Goal: Transaction & Acquisition: Obtain resource

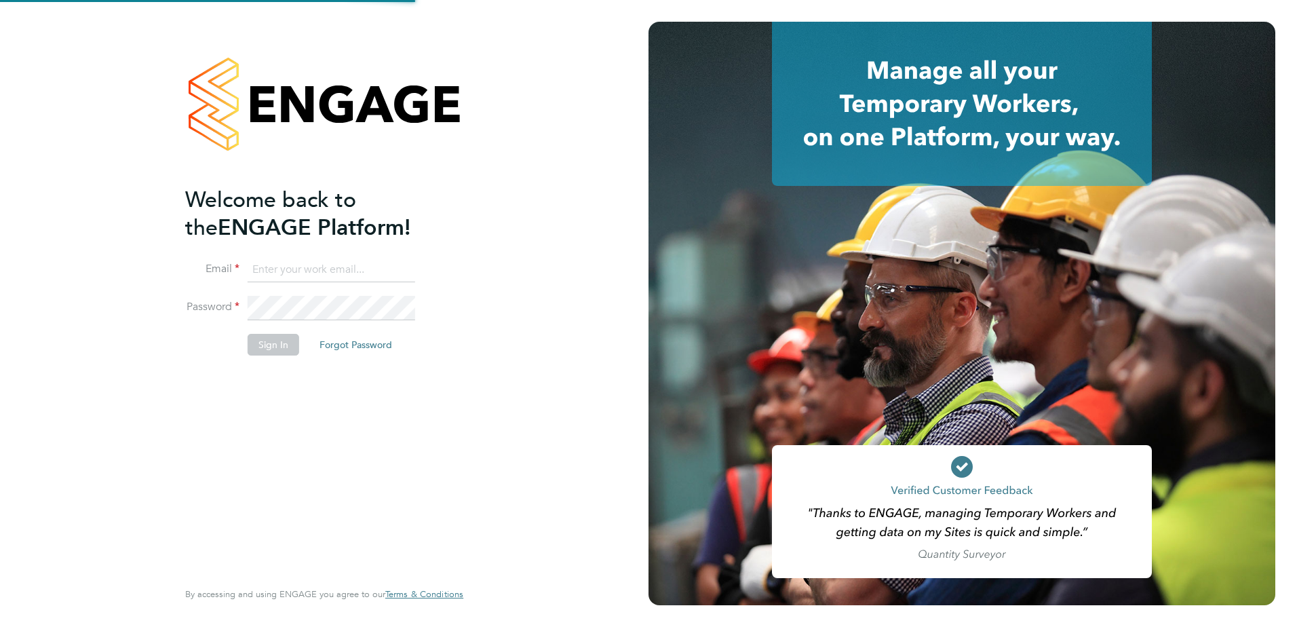
type input "emily.sims@vistry.co.uk"
click at [282, 338] on button "Sign In" at bounding box center [274, 345] width 52 height 22
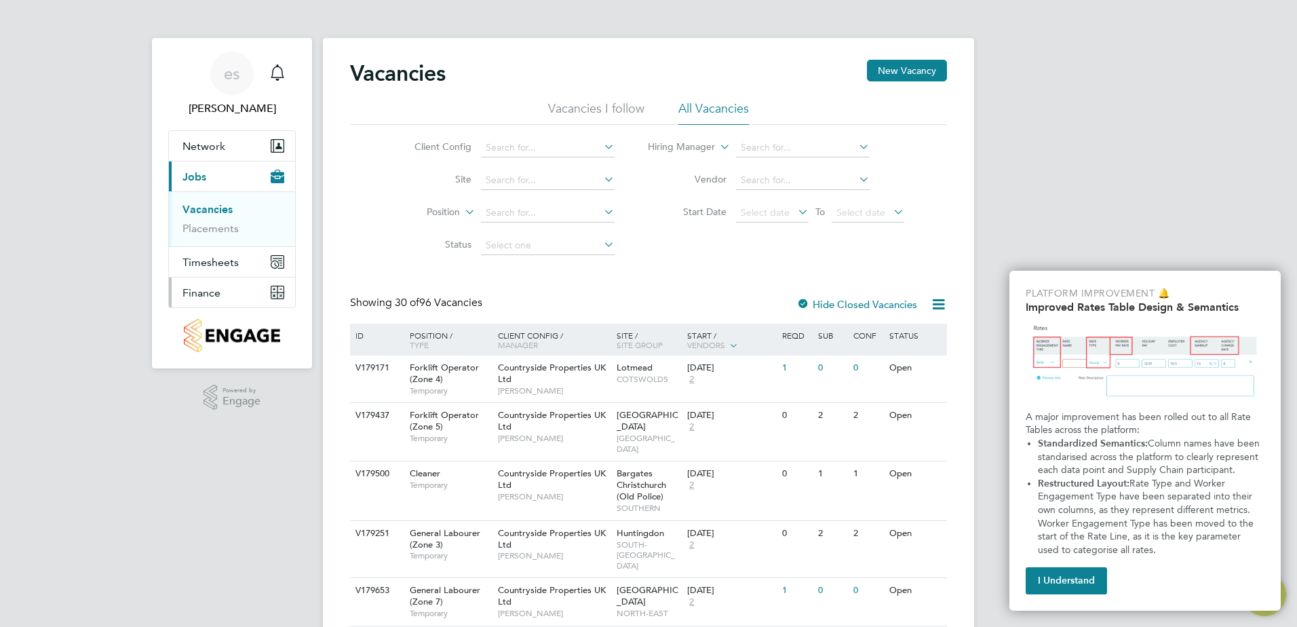
click at [222, 292] on button "Finance" at bounding box center [232, 292] width 126 height 30
click at [205, 277] on li "Invoices & Credit Notes" at bounding box center [233, 277] width 102 height 27
click at [195, 287] on link "Invoices & Credit Notes" at bounding box center [224, 277] width 85 height 26
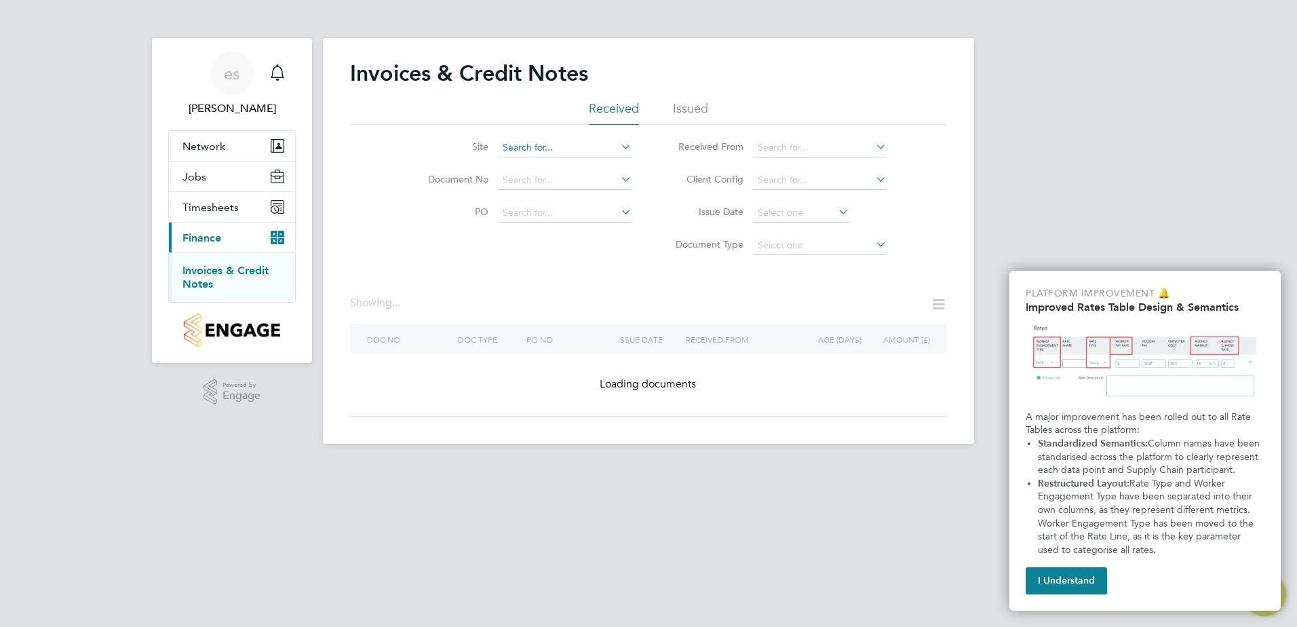
click at [560, 153] on input at bounding box center [565, 147] width 134 height 19
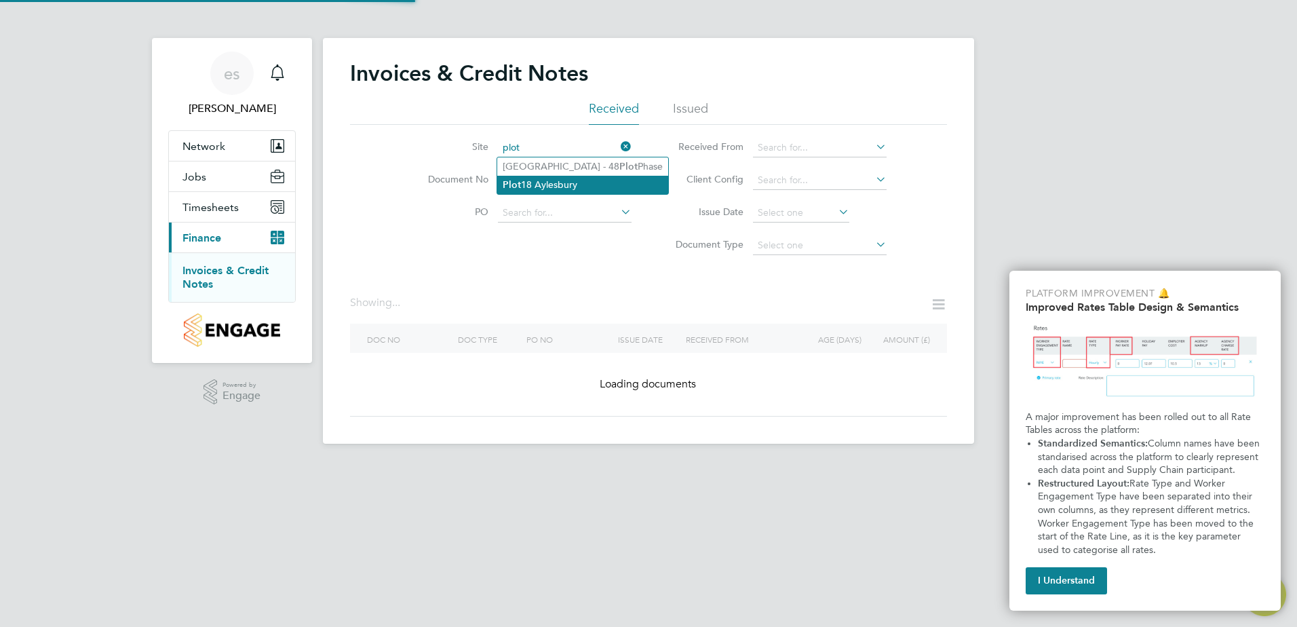
click at [549, 180] on li "Plot 18 Aylesbury" at bounding box center [582, 185] width 171 height 18
type input "Plot 18 Aylesbury"
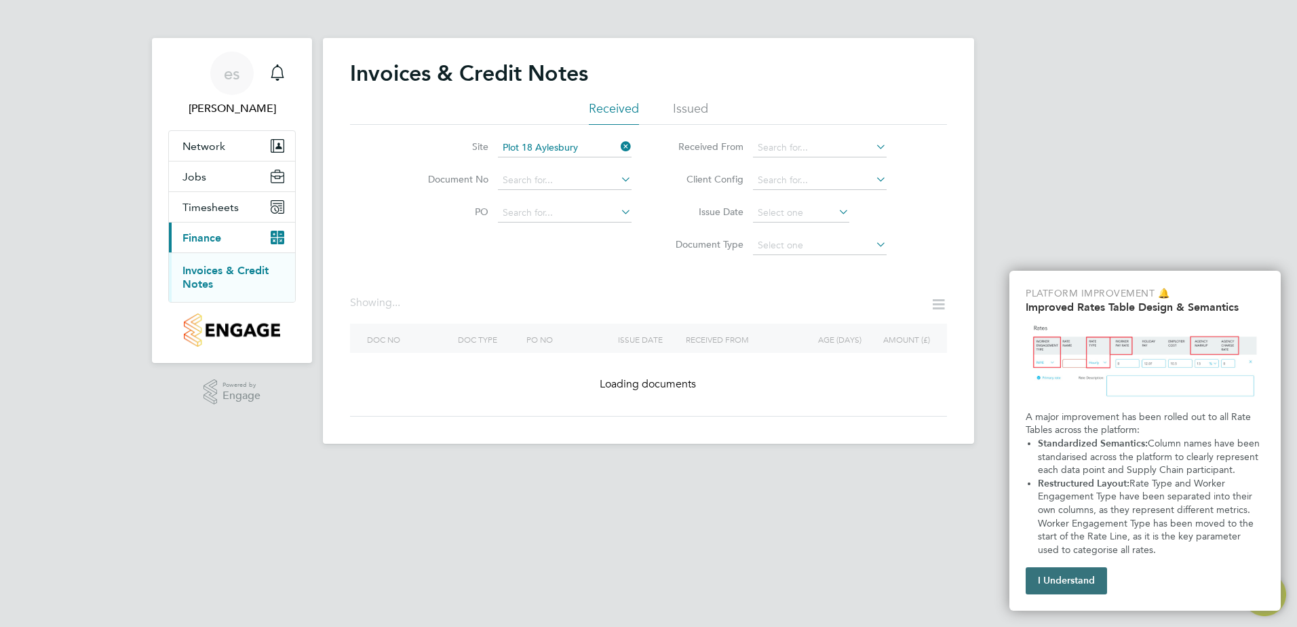
click at [1080, 583] on button "I Understand" at bounding box center [1065, 580] width 81 height 27
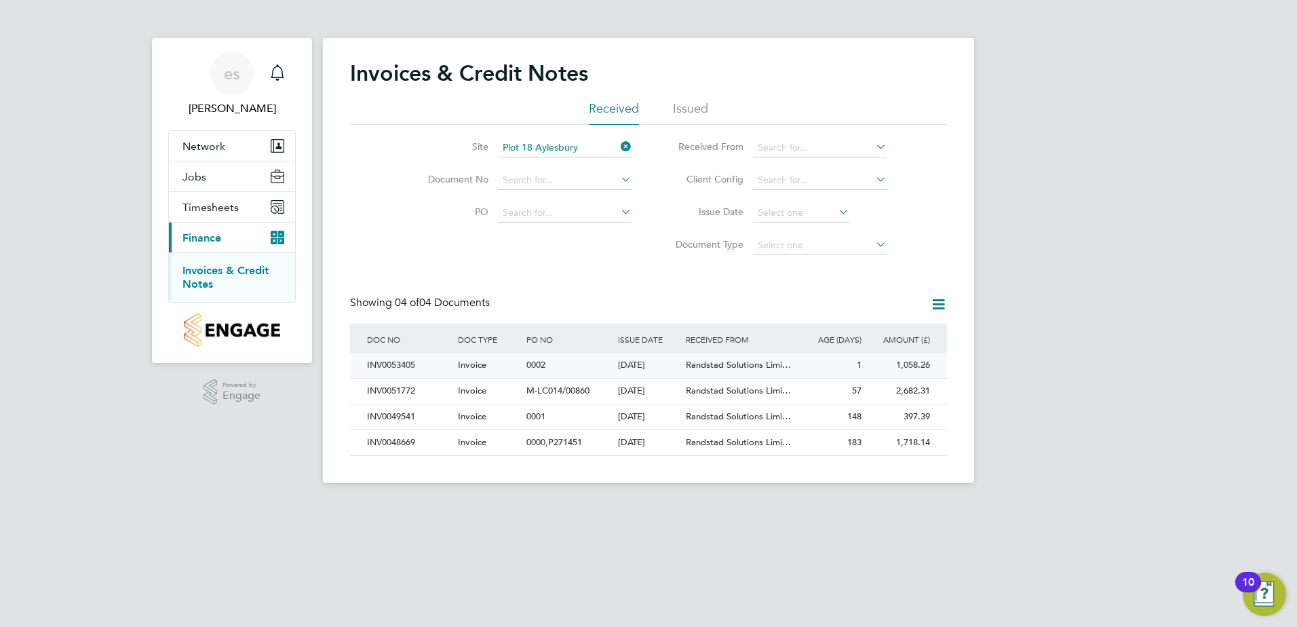
click at [738, 367] on span "Randstad Solutions Limi…" at bounding box center [738, 365] width 105 height 12
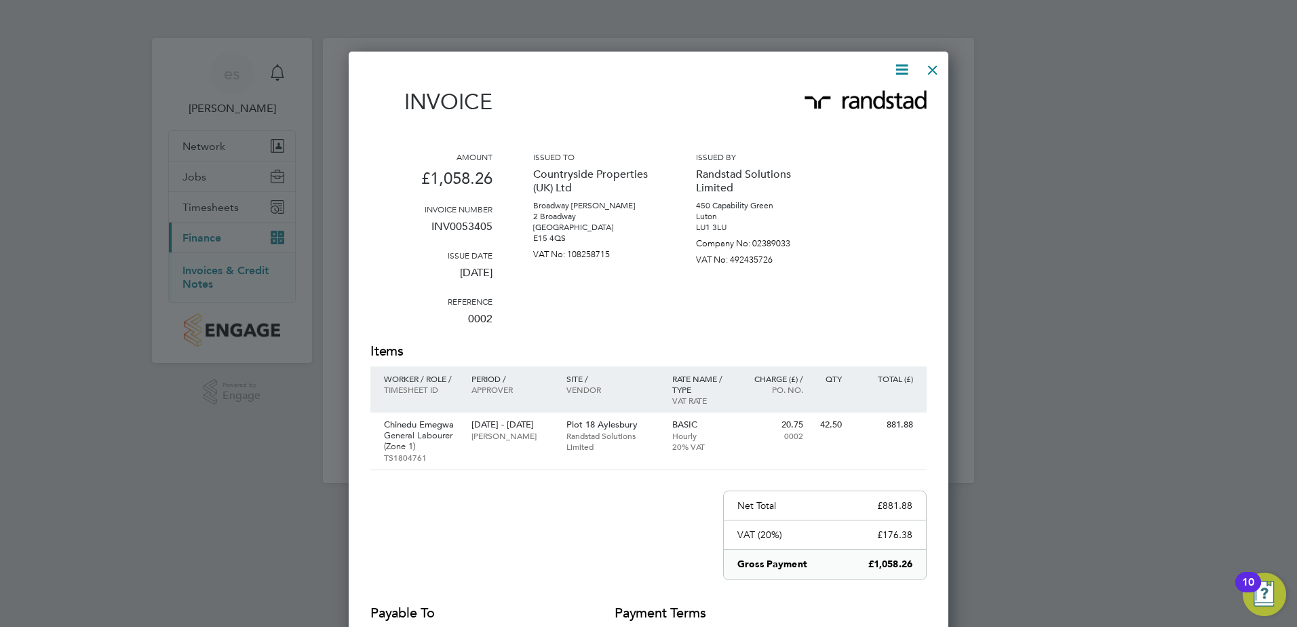
click at [928, 63] on div at bounding box center [932, 66] width 24 height 24
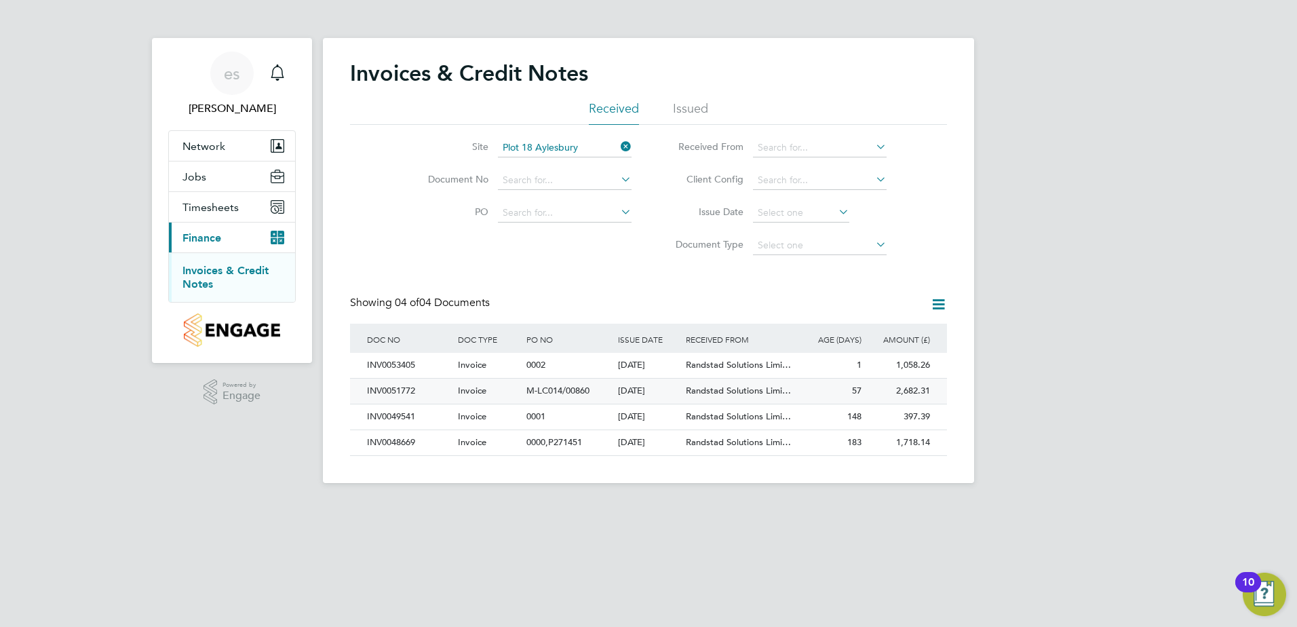
click at [873, 396] on div "2,682.31 Unpaid" at bounding box center [899, 390] width 69 height 25
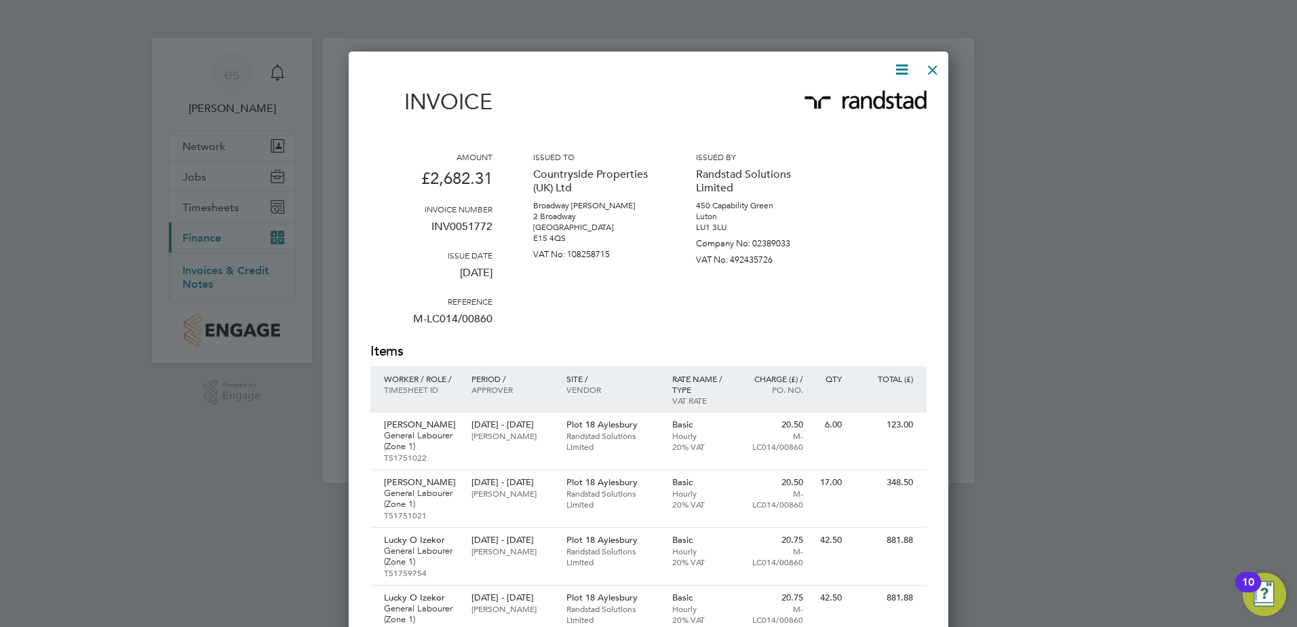
click at [935, 71] on div at bounding box center [932, 66] width 24 height 24
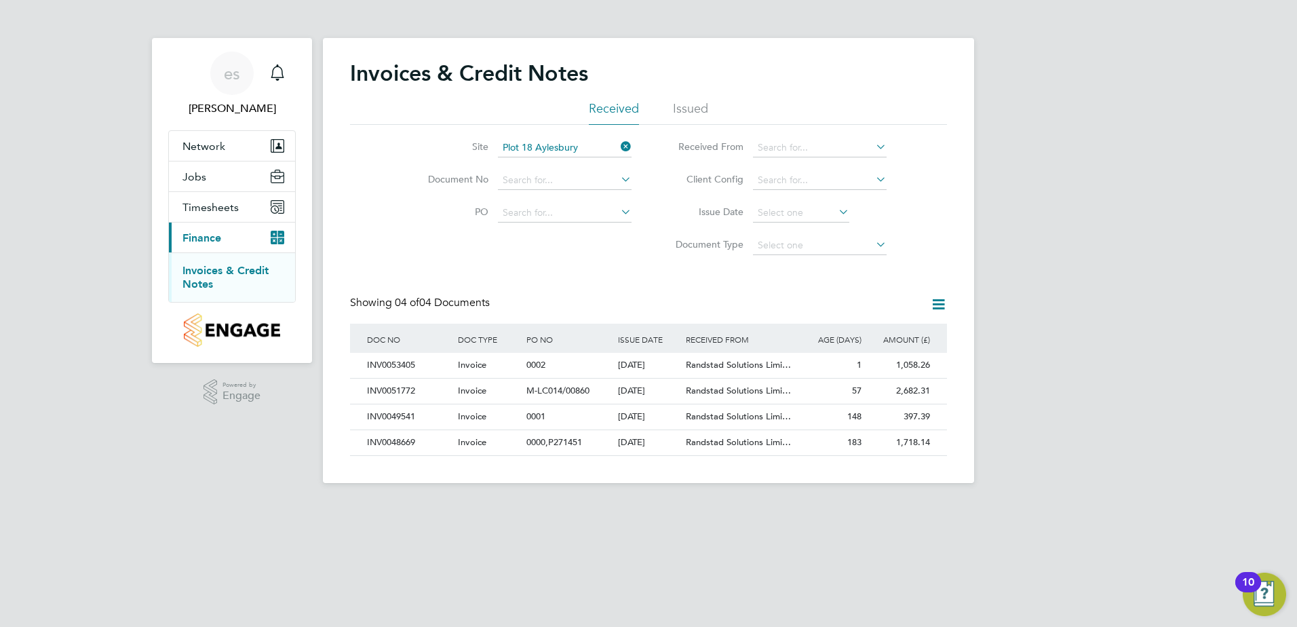
drag, startPoint x: 1066, startPoint y: 138, endPoint x: 1066, endPoint y: 129, distance: 8.8
click at [1066, 132] on div "es emily sims Notifications Applications: Network Team Members Sites Workers Jo…" at bounding box center [648, 252] width 1297 height 505
click at [635, 265] on div "Invoices & Credit Notes Received Issued Site Plot 18 Aylesbury Document No PO S…" at bounding box center [648, 258] width 597 height 396
click at [602, 302] on div "Showing 04 of 04 Documents" at bounding box center [648, 310] width 597 height 28
click at [591, 290] on div "Invoices & Credit Notes Received Issued Site Plot 18 Aylesbury Document No PO S…" at bounding box center [648, 258] width 597 height 396
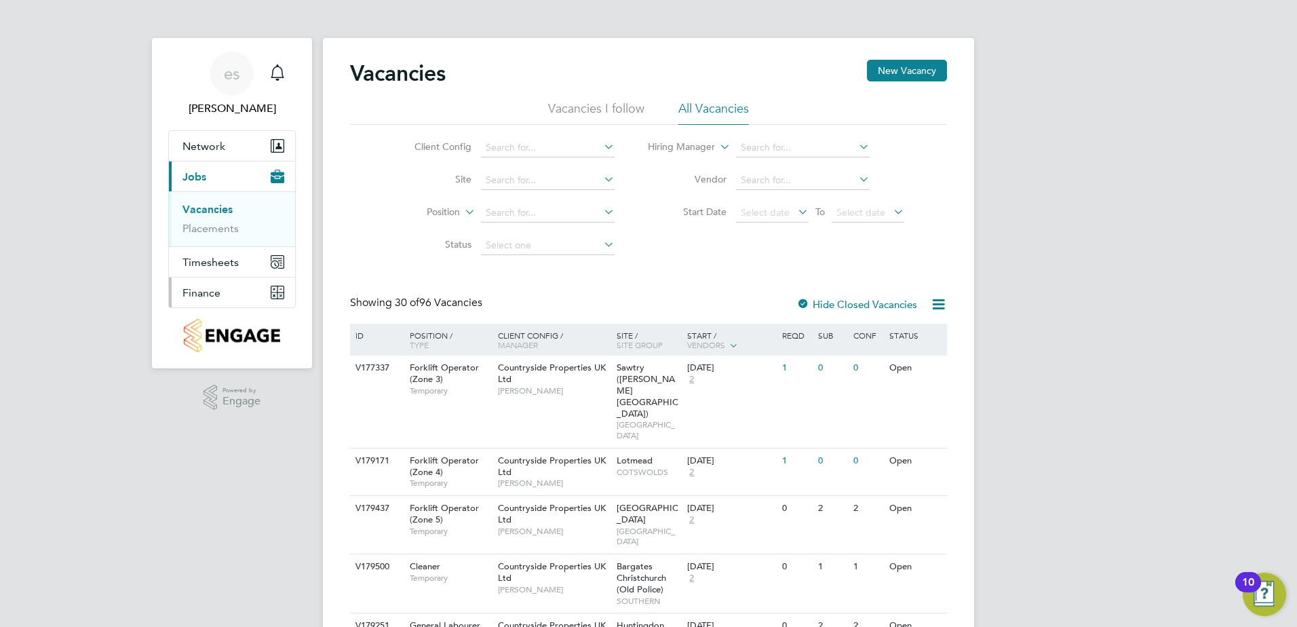
click at [220, 284] on button "Finance" at bounding box center [232, 292] width 126 height 30
click at [209, 269] on link "Invoices & Credit Notes" at bounding box center [224, 277] width 85 height 26
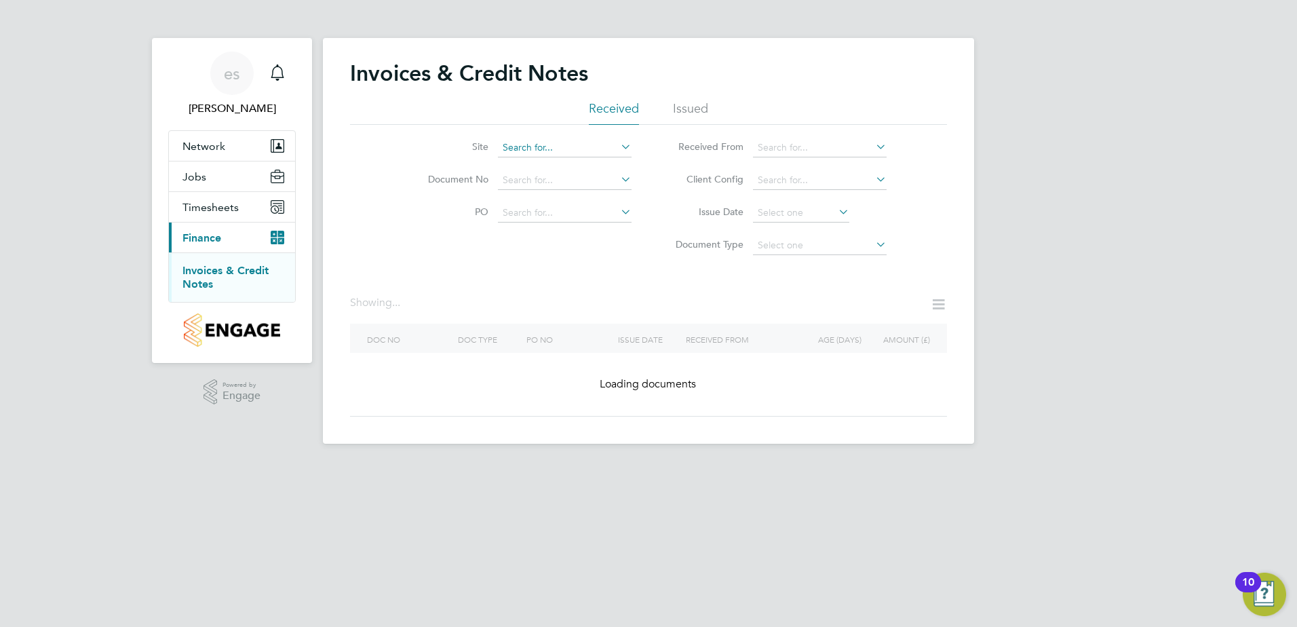
click at [577, 149] on input at bounding box center [565, 147] width 134 height 19
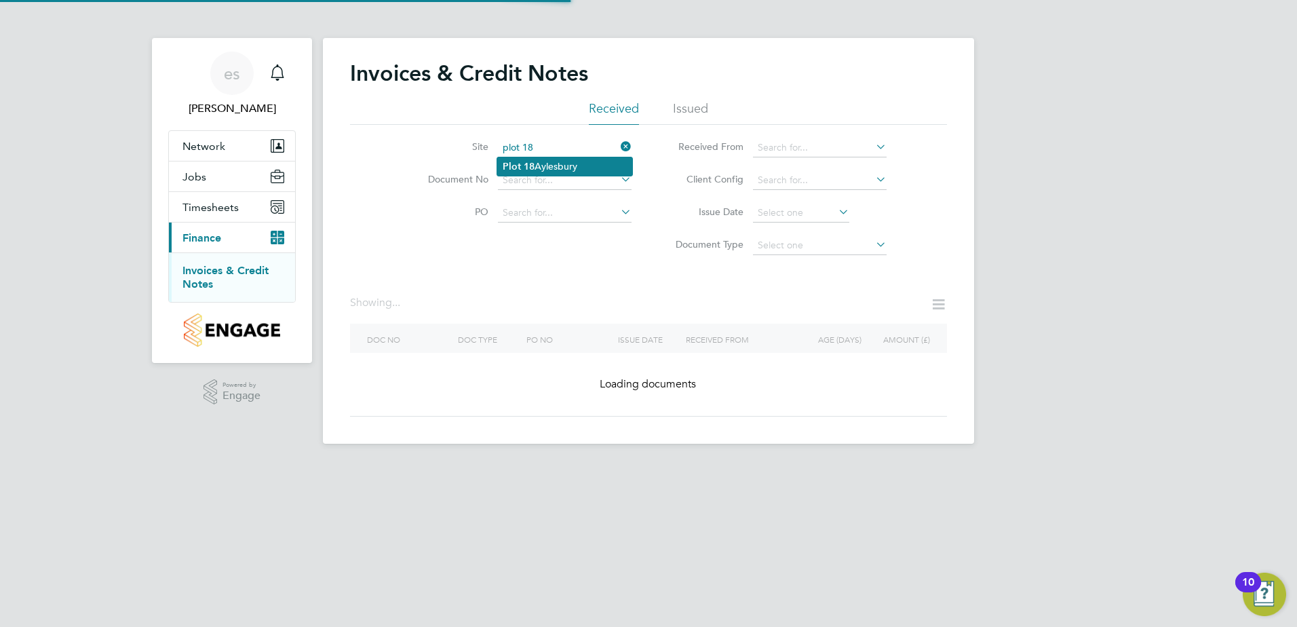
click at [553, 161] on li "Plot 18 Aylesbury" at bounding box center [564, 166] width 135 height 18
type input "Plot 18 Aylesbury"
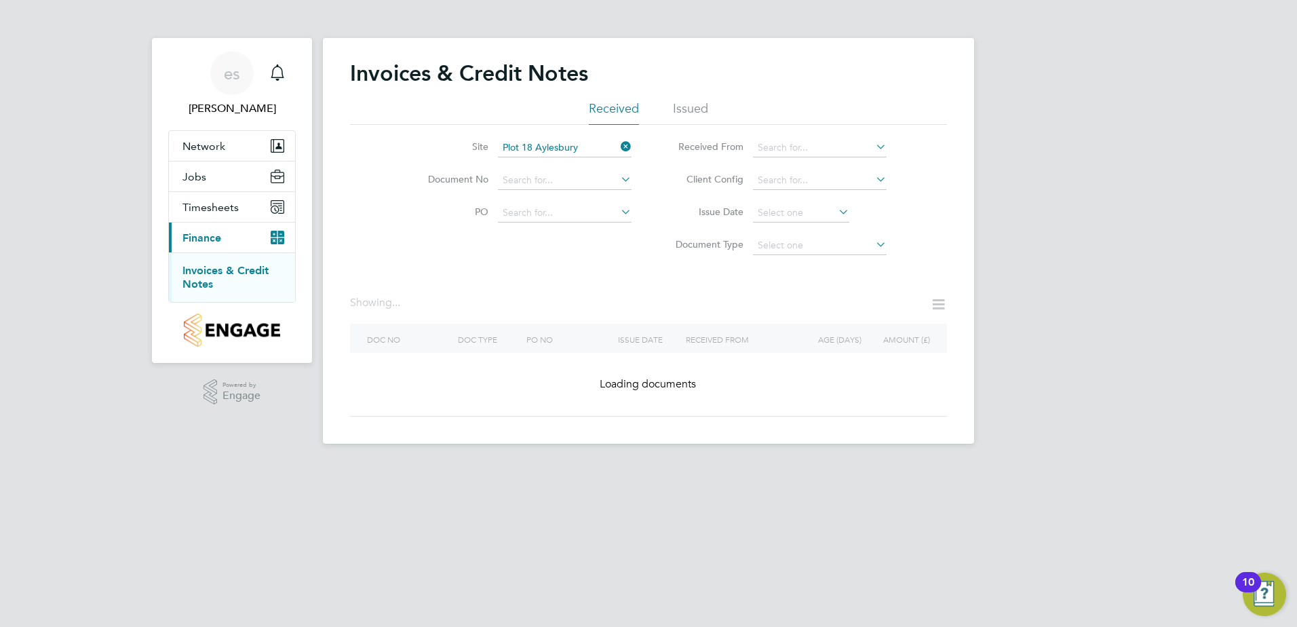
click at [428, 252] on div "Site Plot 18 Aylesbury Document No PO Status Paid Date Issued To Received From …" at bounding box center [648, 193] width 597 height 137
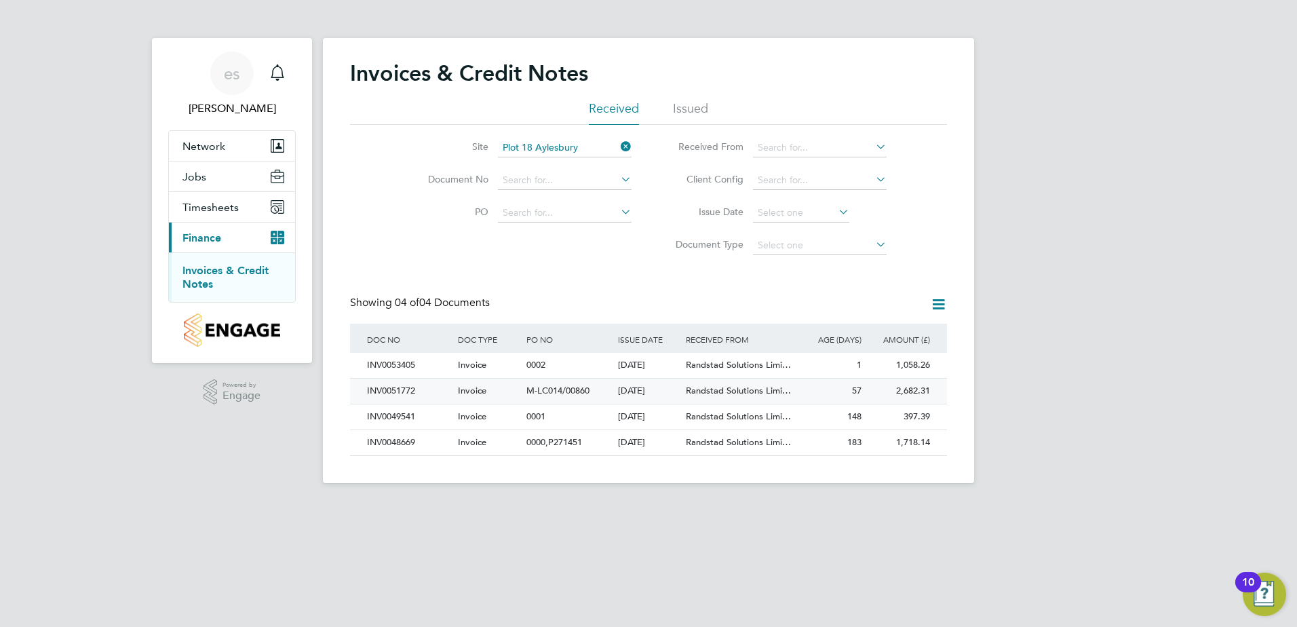
click at [724, 385] on div "Randstad Solutions Limi…" at bounding box center [739, 390] width 114 height 25
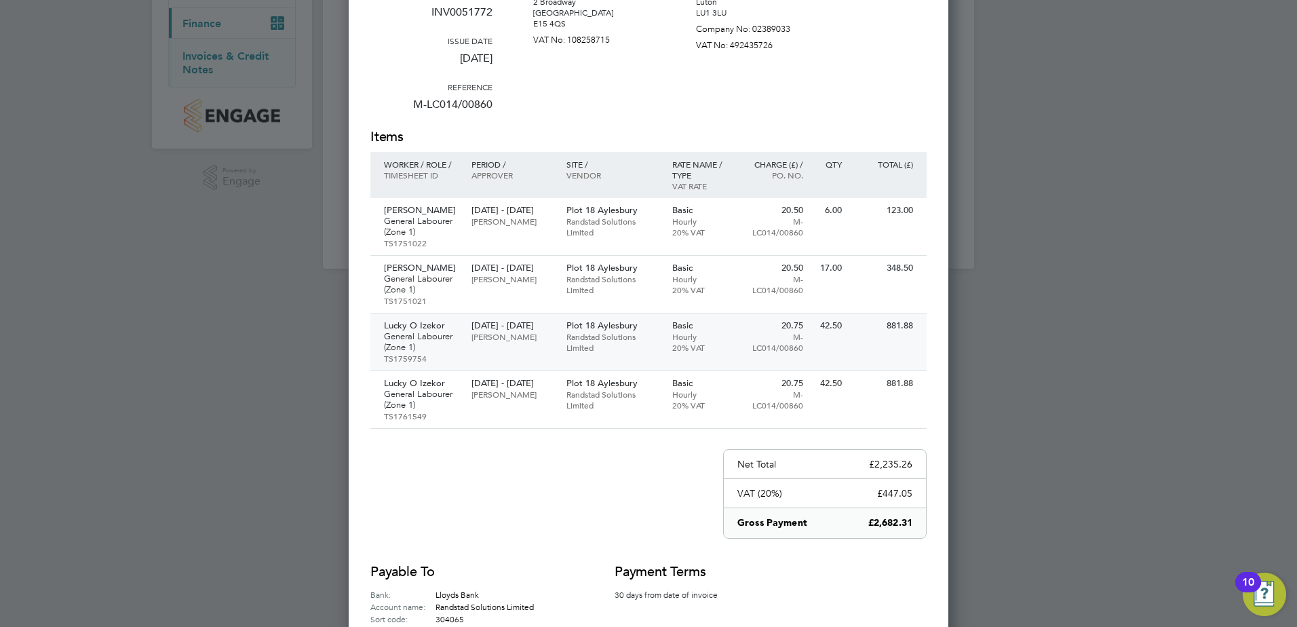
scroll to position [94, 0]
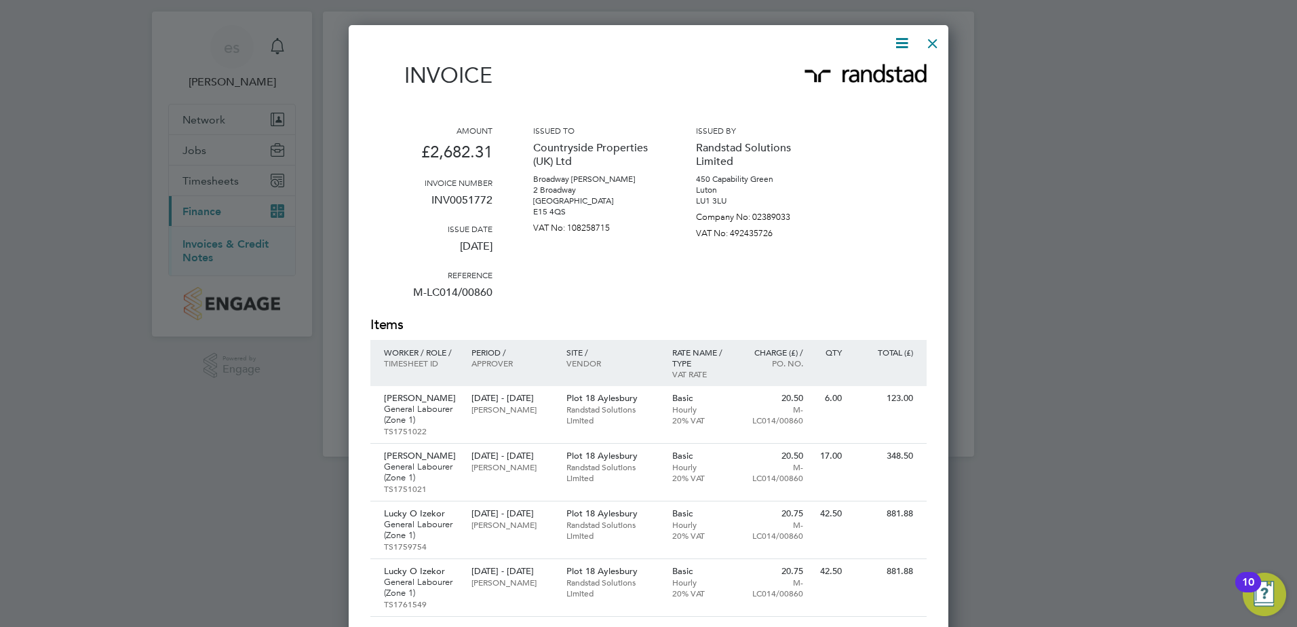
click at [929, 43] on div at bounding box center [932, 40] width 24 height 24
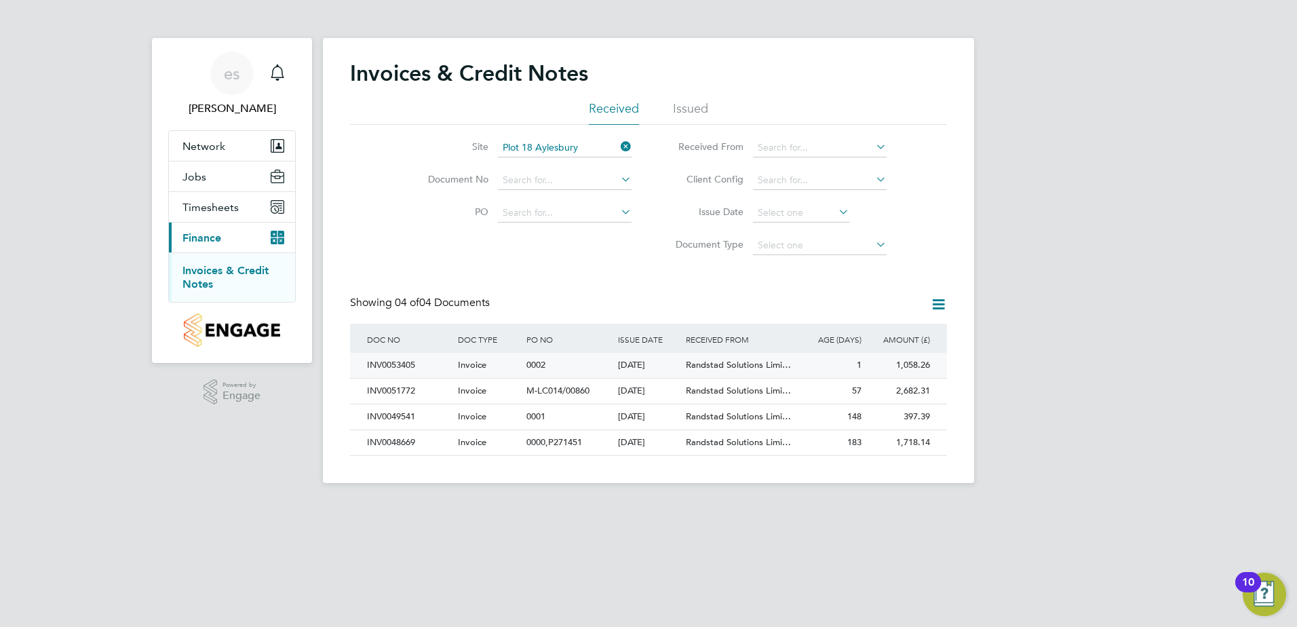
click at [527, 366] on span "0002" at bounding box center [535, 365] width 19 height 12
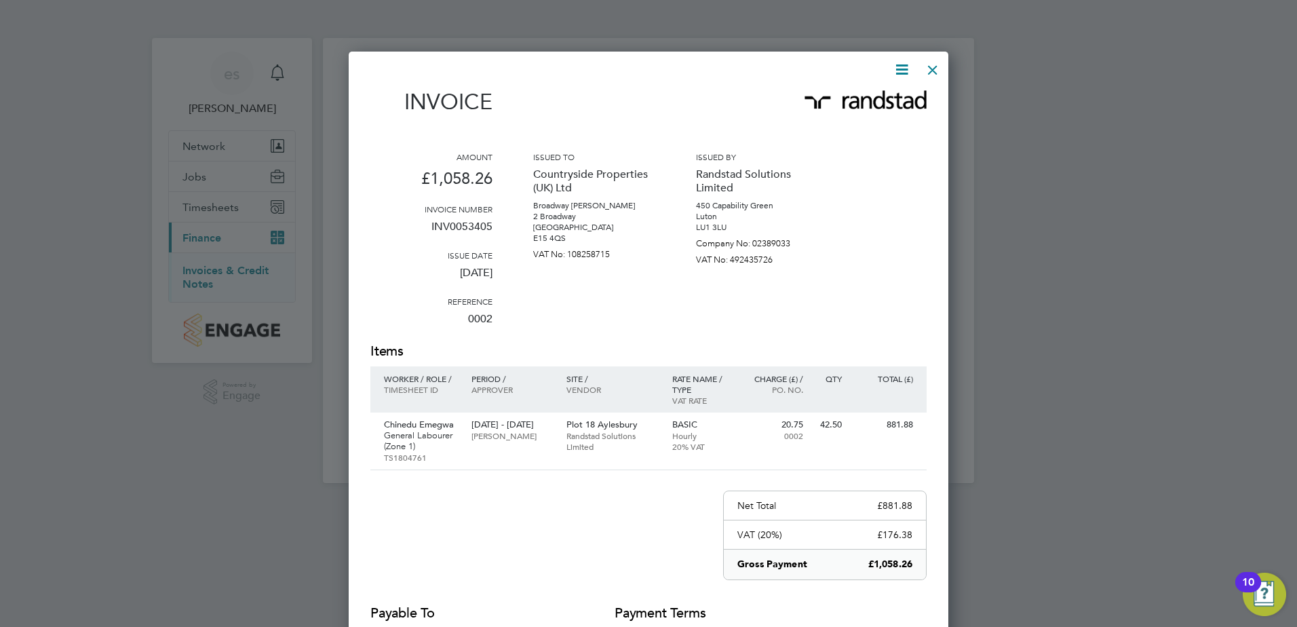
click at [933, 69] on div at bounding box center [932, 66] width 24 height 24
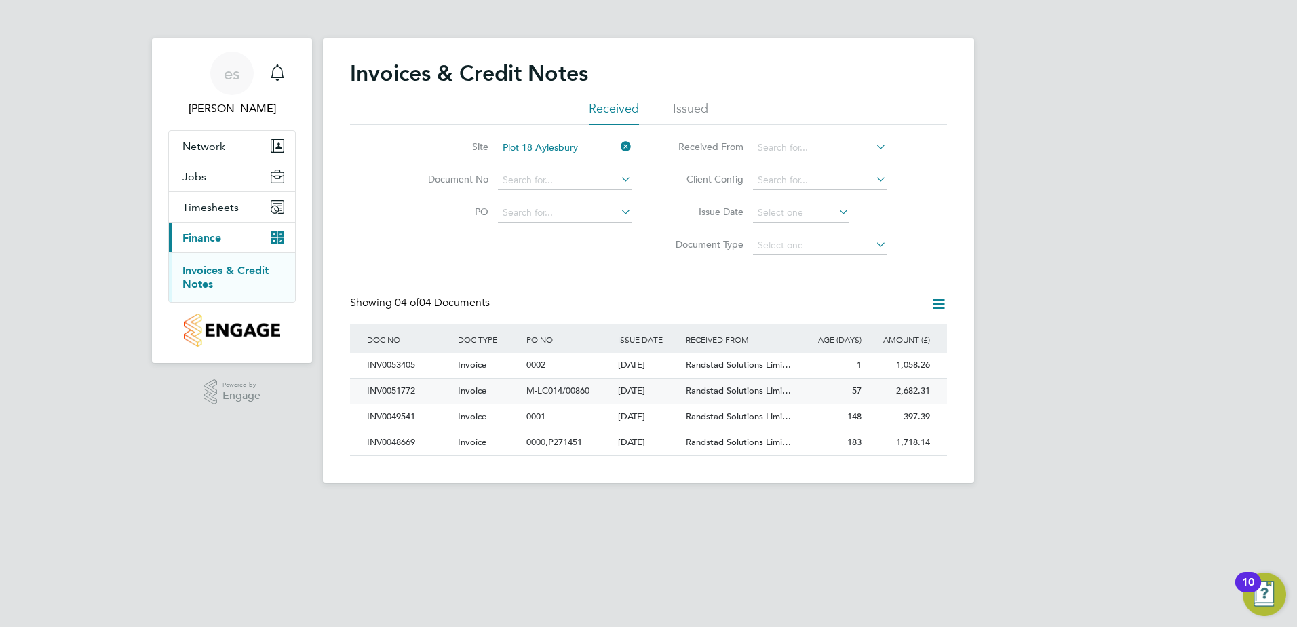
click at [642, 395] on div "[DATE]" at bounding box center [648, 390] width 69 height 25
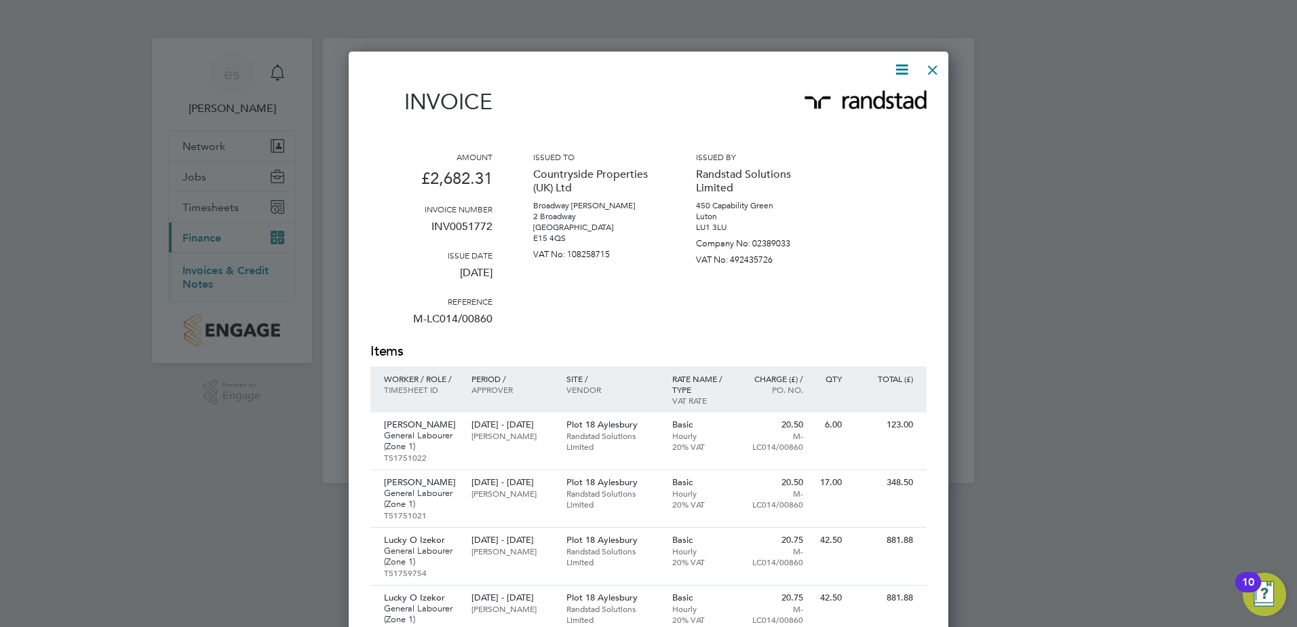
click at [927, 70] on div at bounding box center [932, 66] width 24 height 24
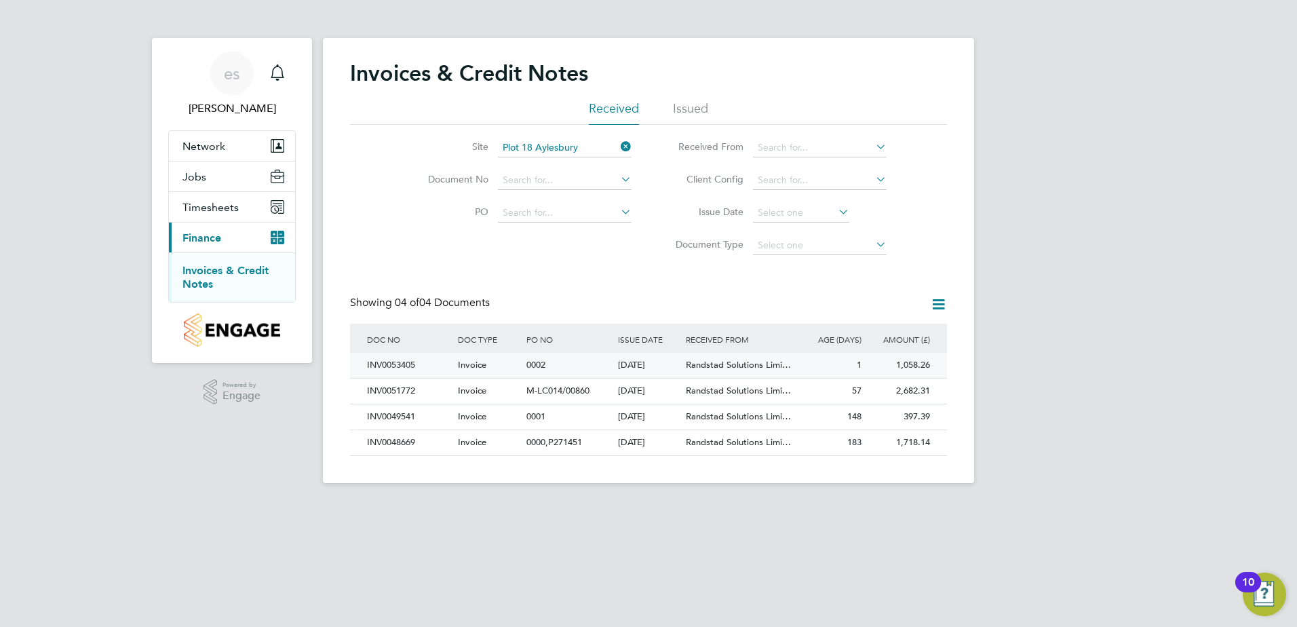
click at [722, 364] on span "Randstad Solutions Limi…" at bounding box center [738, 365] width 105 height 12
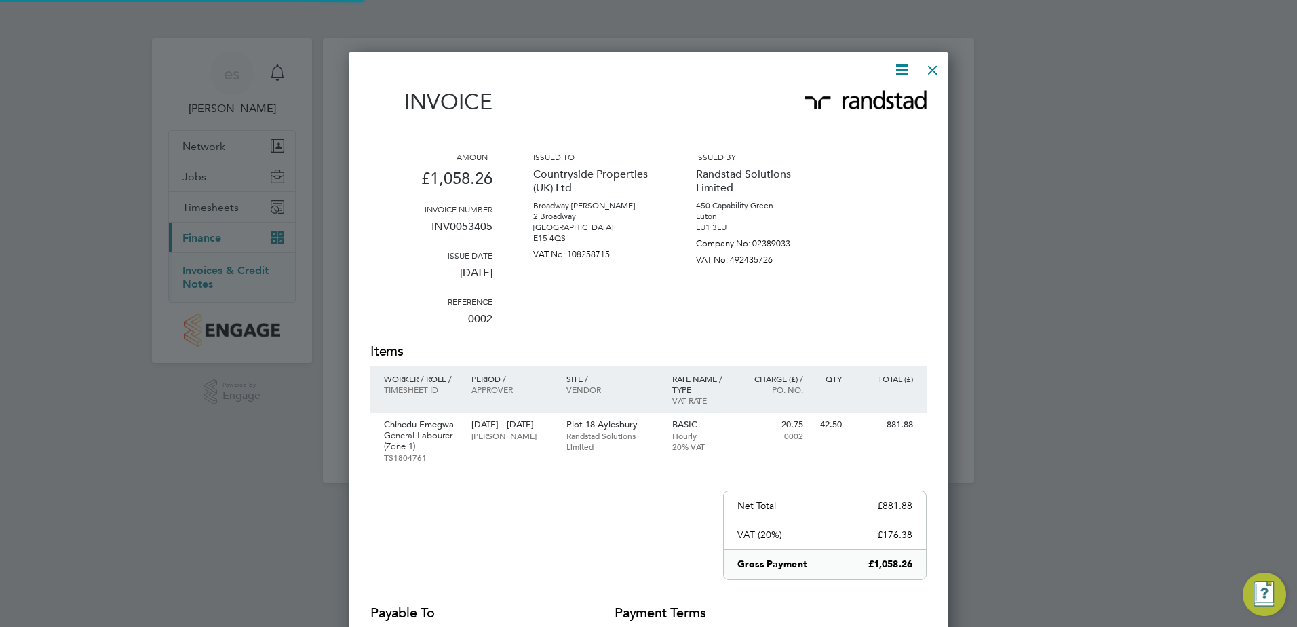
scroll to position [701, 600]
click at [896, 75] on icon at bounding box center [901, 69] width 17 height 17
click at [864, 102] on li "Download Invoice" at bounding box center [861, 101] width 94 height 19
click at [930, 66] on div at bounding box center [932, 66] width 24 height 24
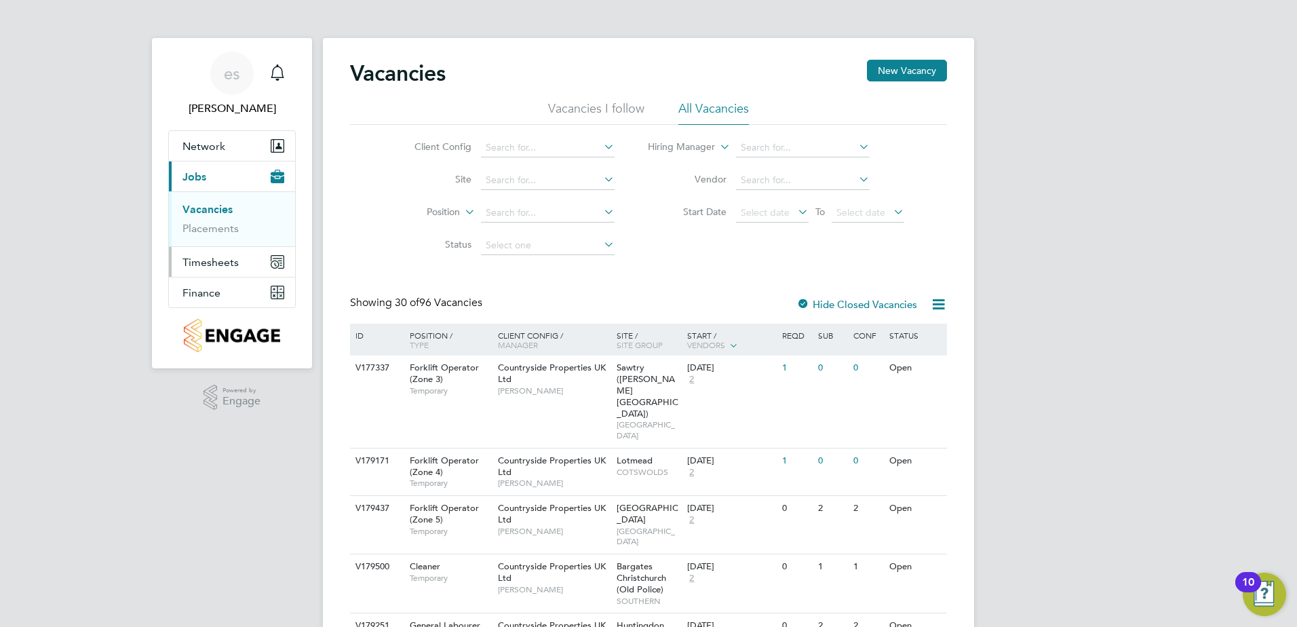
click at [227, 258] on span "Timesheets" at bounding box center [210, 262] width 56 height 13
click at [228, 275] on button "Timesheets" at bounding box center [232, 262] width 126 height 30
click at [220, 240] on link "Timesheets" at bounding box center [210, 239] width 56 height 13
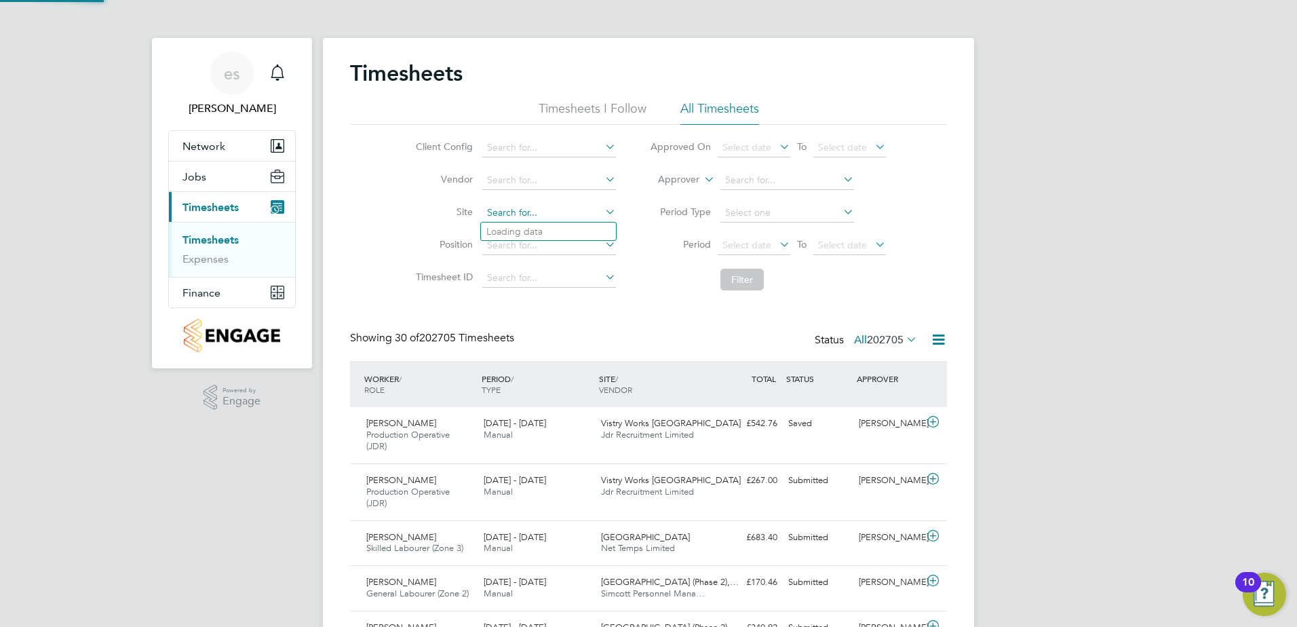
click at [524, 208] on input at bounding box center [549, 212] width 134 height 19
click at [533, 229] on li "Plot 18 Aylesbury" at bounding box center [548, 231] width 135 height 18
type input "Plot 18 Aylesbury"
click at [743, 282] on button "Filter" at bounding box center [741, 280] width 43 height 22
